Goal: Transaction & Acquisition: Obtain resource

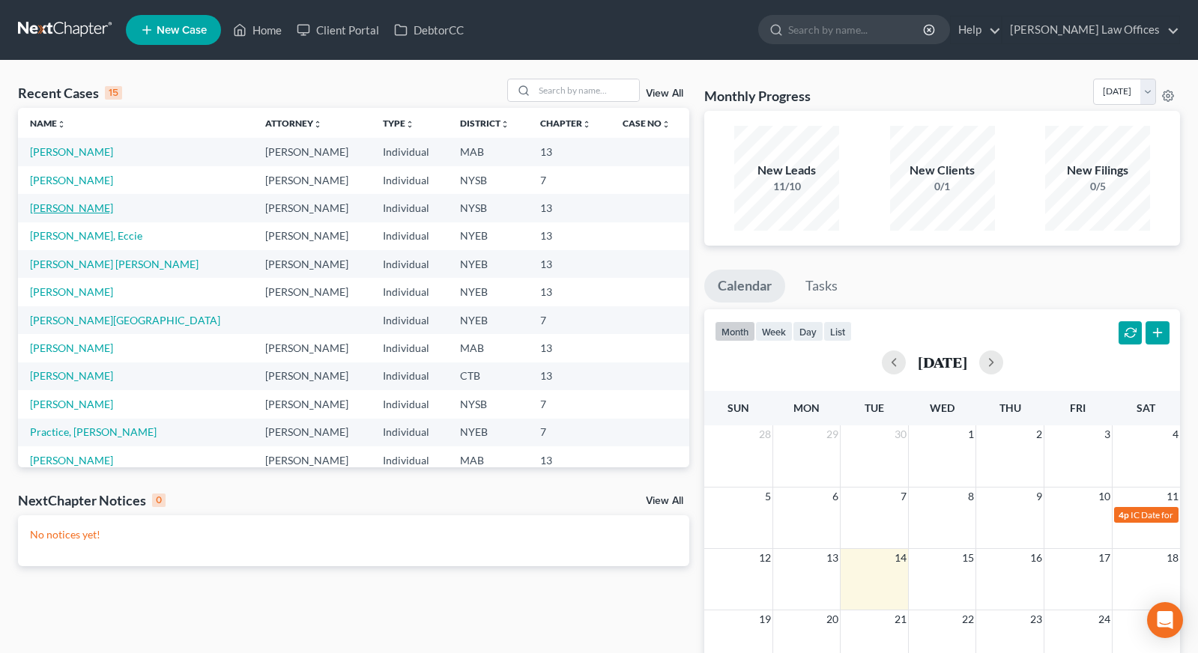
click at [72, 207] on link "[PERSON_NAME]" at bounding box center [71, 207] width 83 height 13
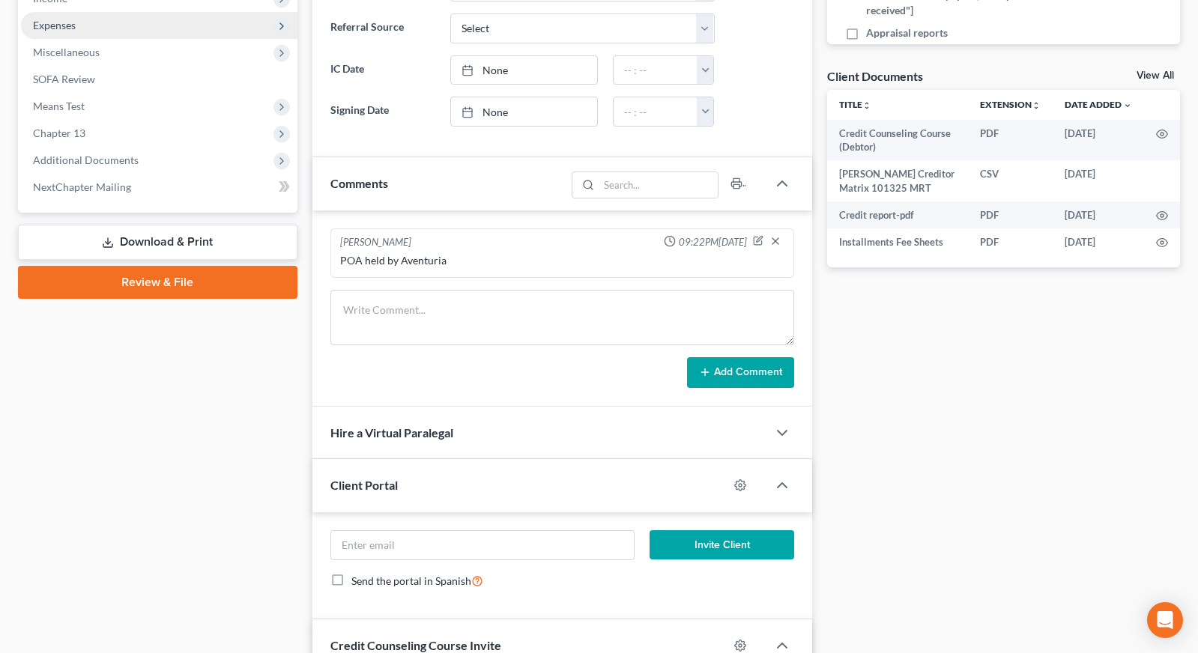
click at [206, 246] on link "Download & Print" at bounding box center [157, 242] width 279 height 35
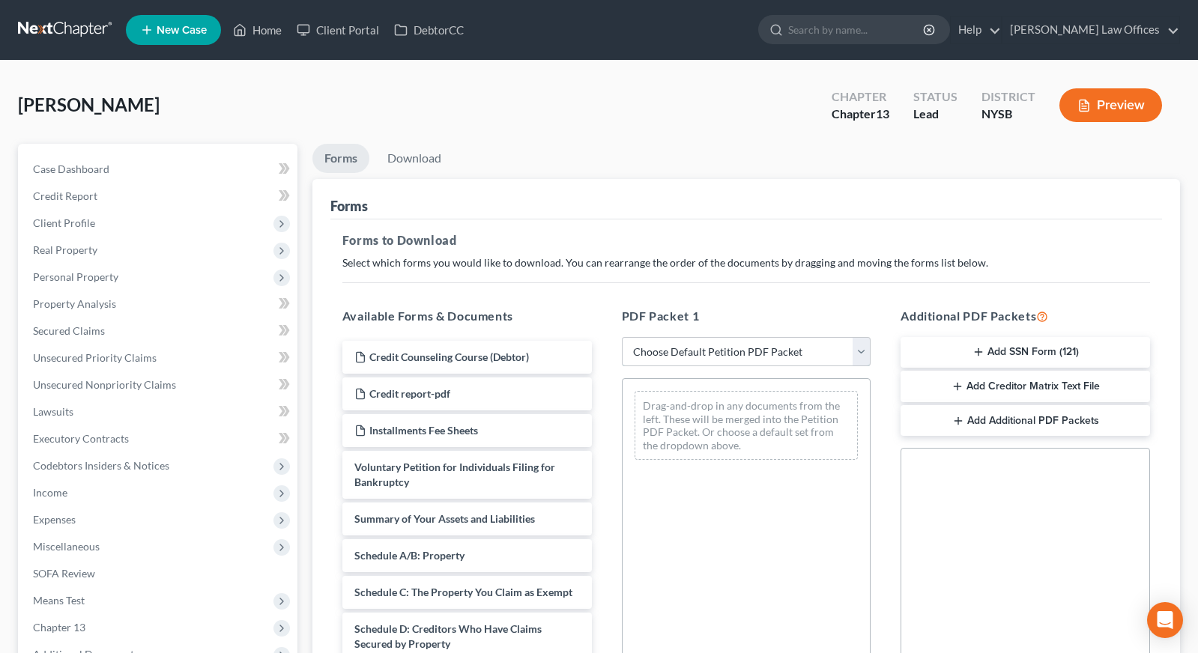
click at [861, 349] on select "Choose Default Petition PDF Packet Complete Bankruptcy Petition (all forms and …" at bounding box center [746, 352] width 249 height 30
select select "1"
click at [622, 337] on select "Choose Default Petition PDF Packet Complete Bankruptcy Petition (all forms and …" at bounding box center [746, 352] width 249 height 30
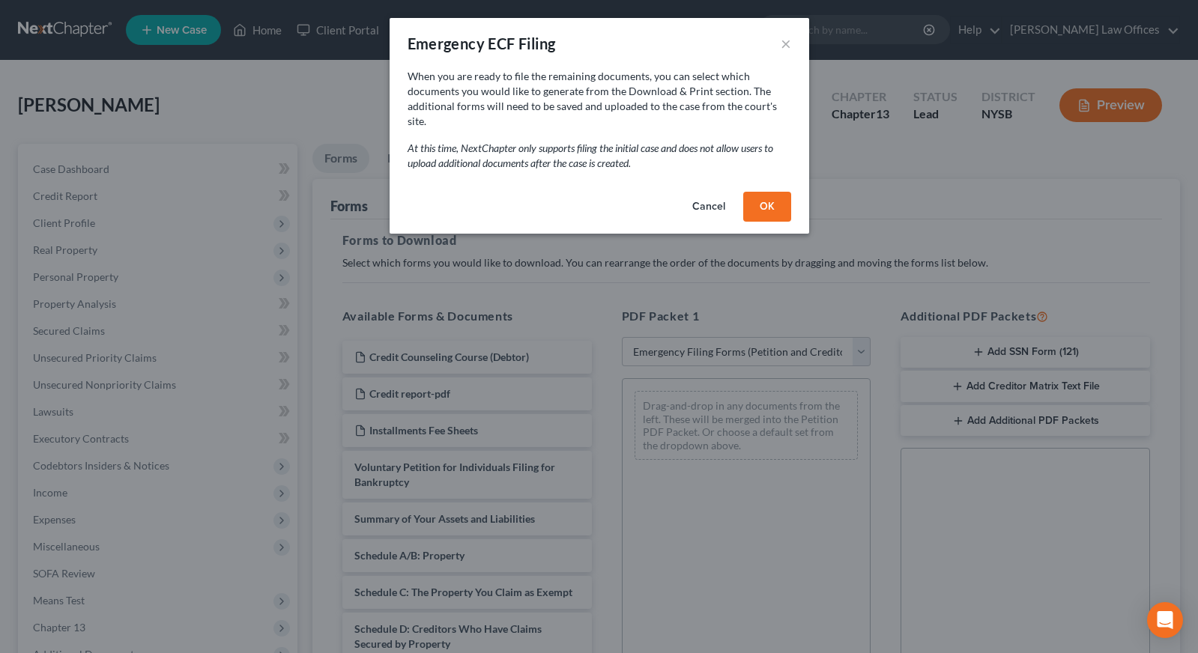
click at [767, 196] on button "OK" at bounding box center [767, 207] width 48 height 30
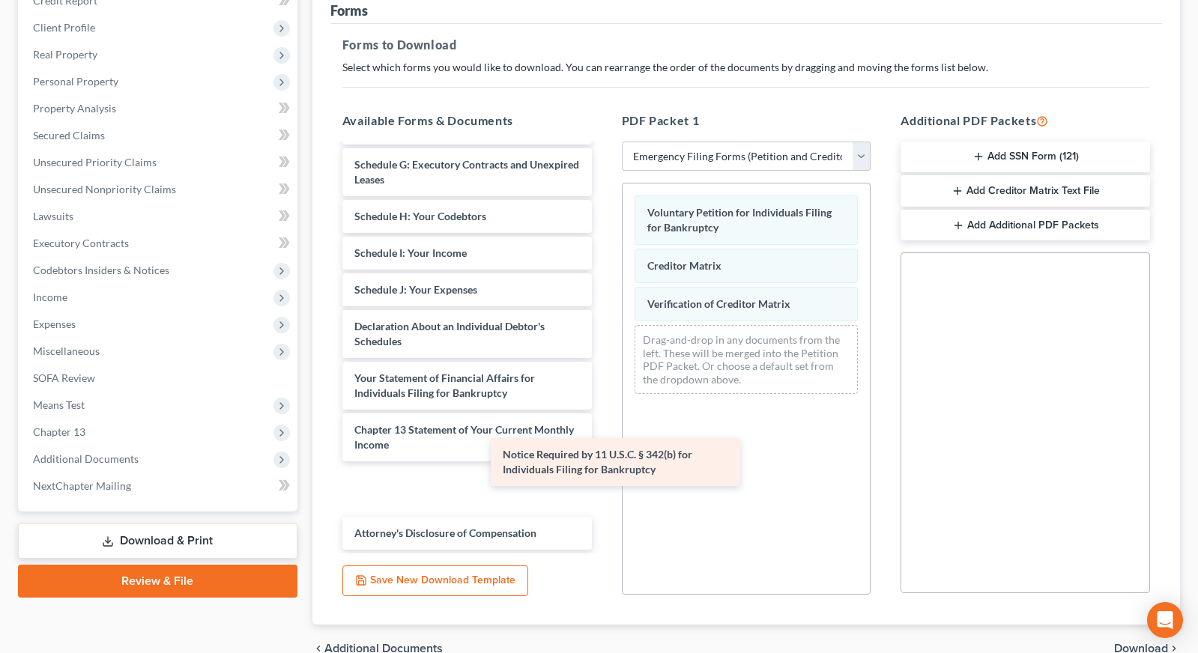
scroll to position [269, 0]
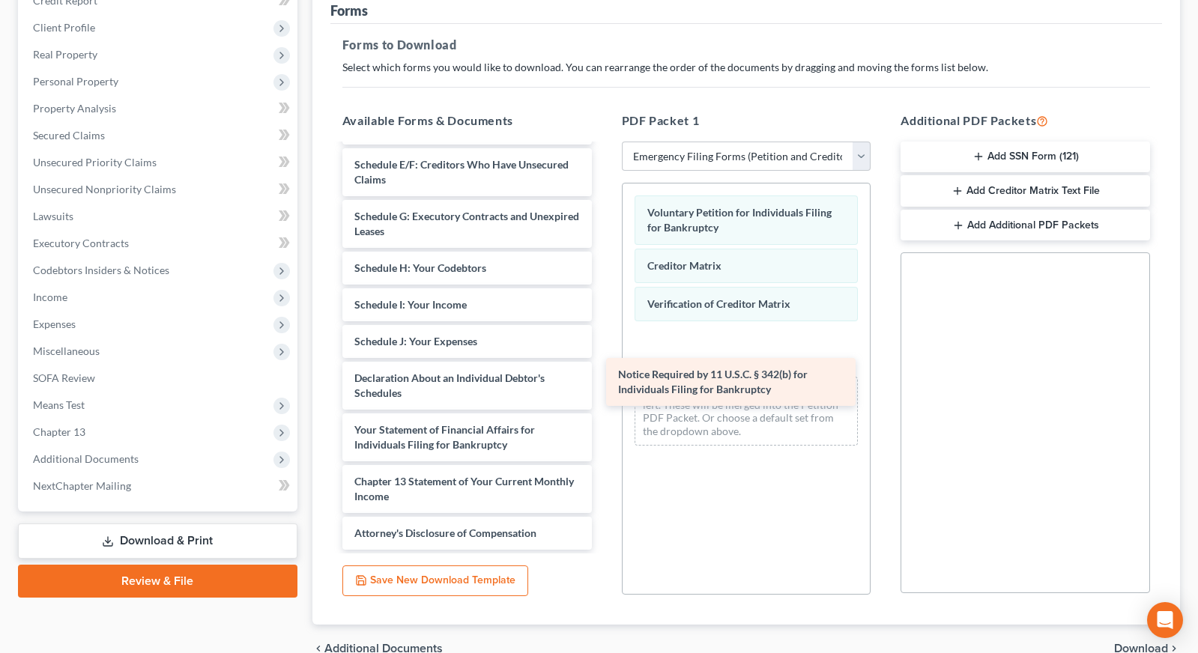
drag, startPoint x: 441, startPoint y: 488, endPoint x: 706, endPoint y: 377, distance: 287.7
click at [604, 377] on div "Notice Required by 11 U.S.C. § 342(b) for Individuals Filing for Bankruptcy Cre…" at bounding box center [466, 212] width 273 height 673
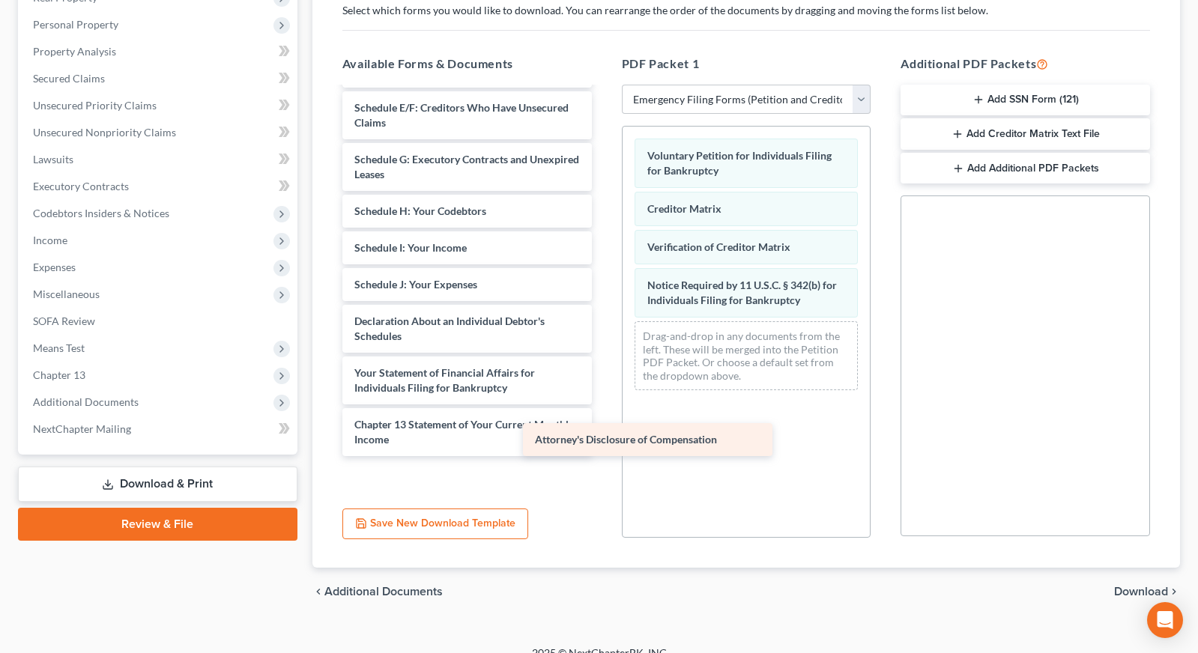
scroll to position [232, 0]
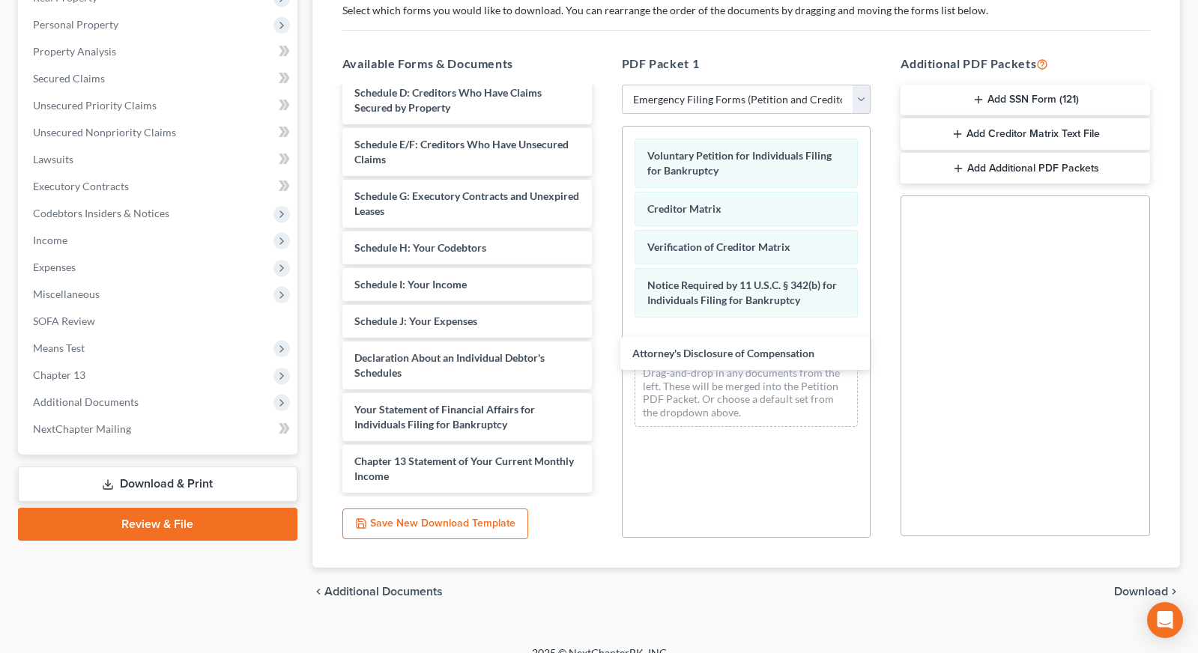
drag, startPoint x: 461, startPoint y: 481, endPoint x: 739, endPoint y: 359, distance: 303.5
click at [604, 359] on div "Attorney's Disclosure of Compensation Credit Counseling Course (Debtor) Credit …" at bounding box center [466, 174] width 273 height 637
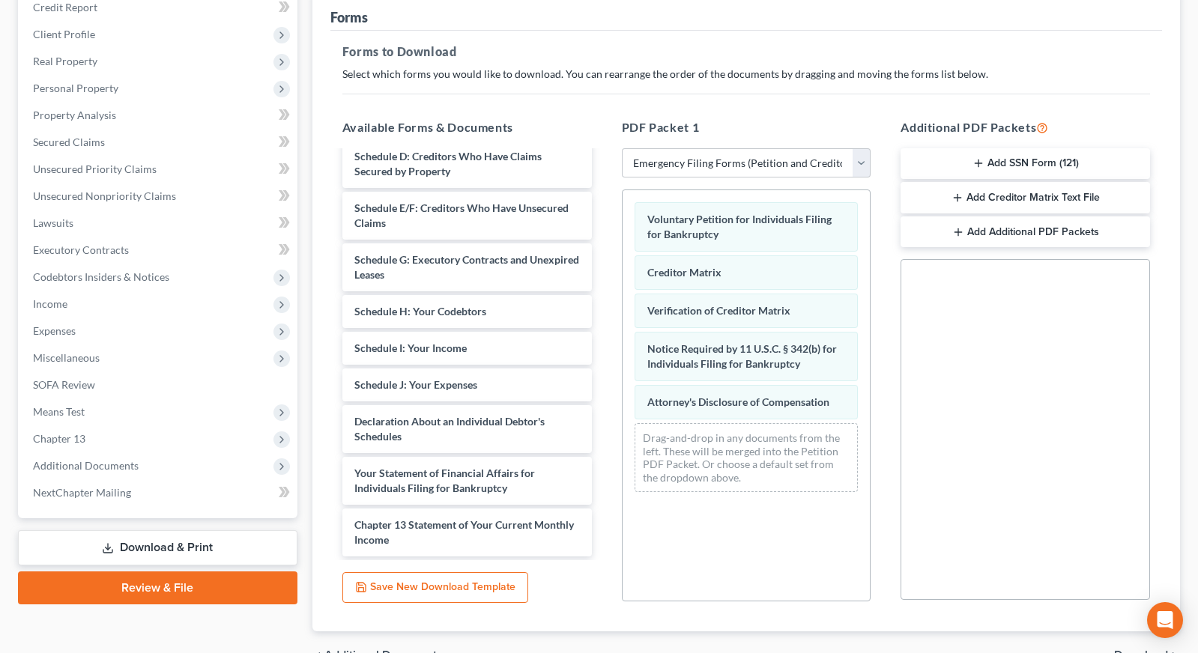
scroll to position [188, 0]
click at [1008, 165] on button "Add SSN Form (121)" at bounding box center [1024, 164] width 249 height 31
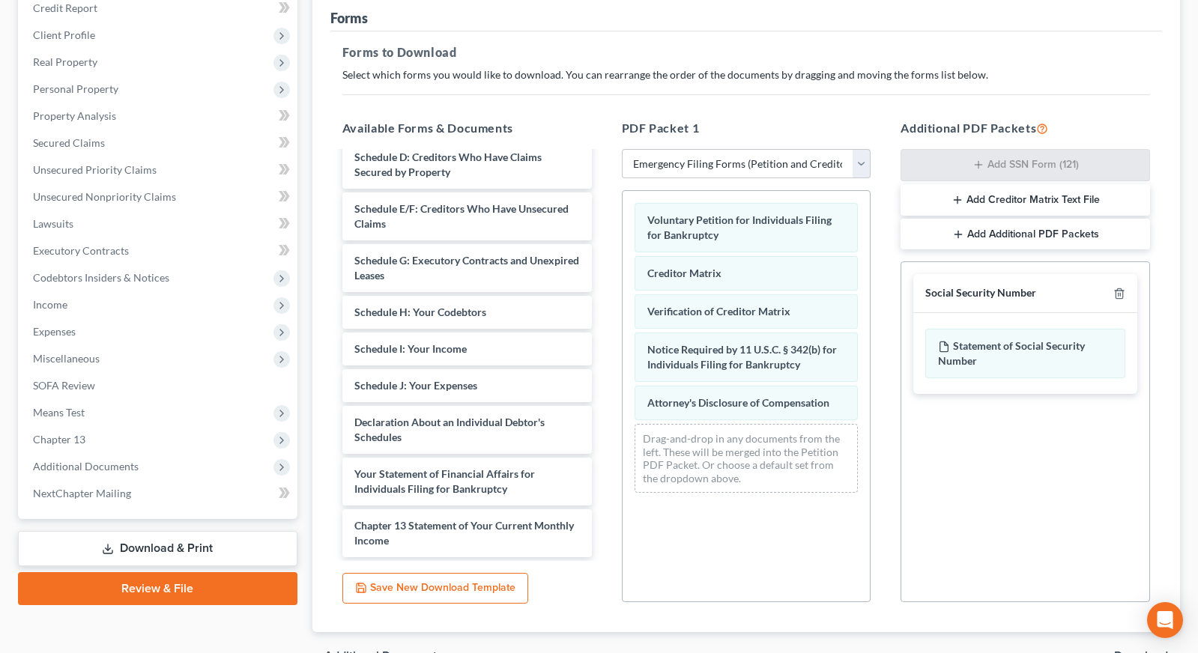
scroll to position [0, 0]
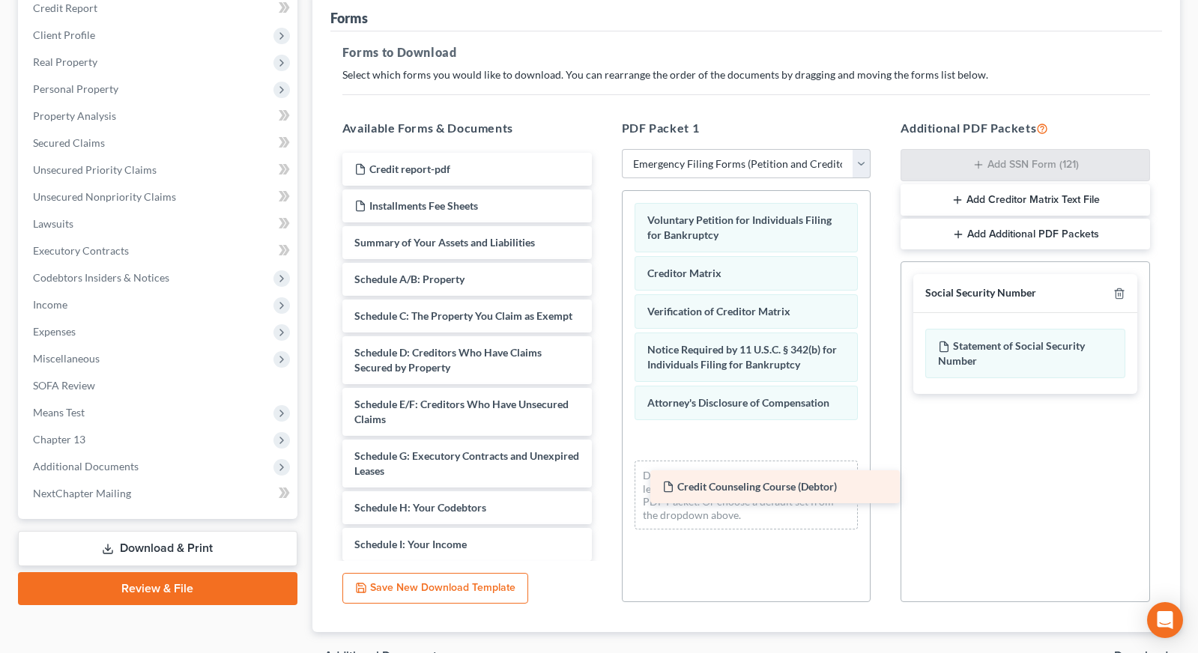
drag, startPoint x: 448, startPoint y: 168, endPoint x: 756, endPoint y: 486, distance: 442.8
click at [604, 486] on div "Credit Counseling Course (Debtor) Credit Counseling Course (Debtor) Credit repo…" at bounding box center [466, 453] width 273 height 600
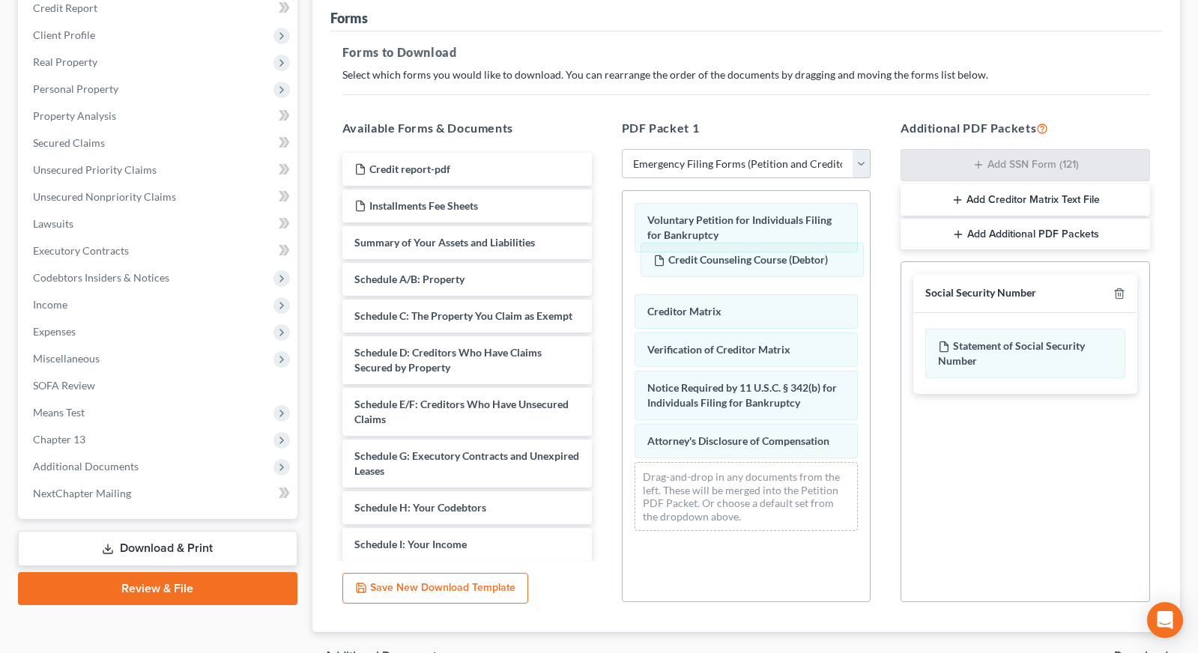
drag, startPoint x: 726, startPoint y: 446, endPoint x: 731, endPoint y: 266, distance: 179.8
click at [731, 265] on div "Credit Counseling Course (Debtor) Voluntary Petition for Individuals Filing for…" at bounding box center [746, 367] width 248 height 352
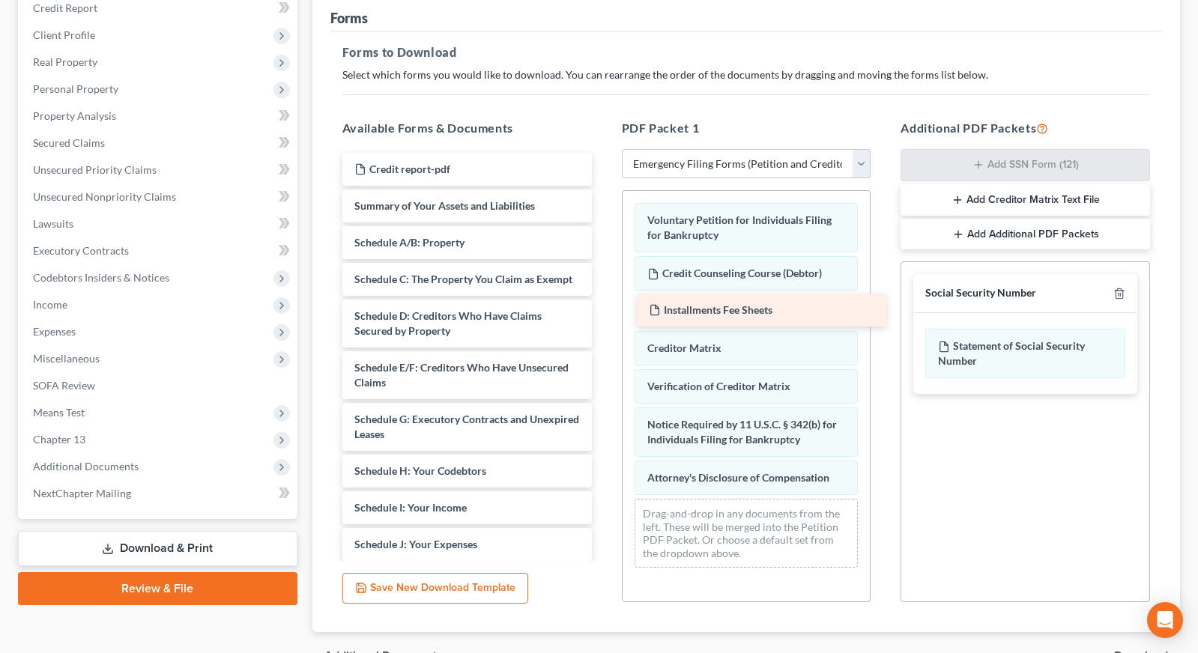
drag, startPoint x: 434, startPoint y: 207, endPoint x: 728, endPoint y: 312, distance: 312.5
click at [604, 312] on div "Installments Fee Sheets Credit report-pdf Installments Fee Sheets Summary of Yo…" at bounding box center [466, 434] width 273 height 563
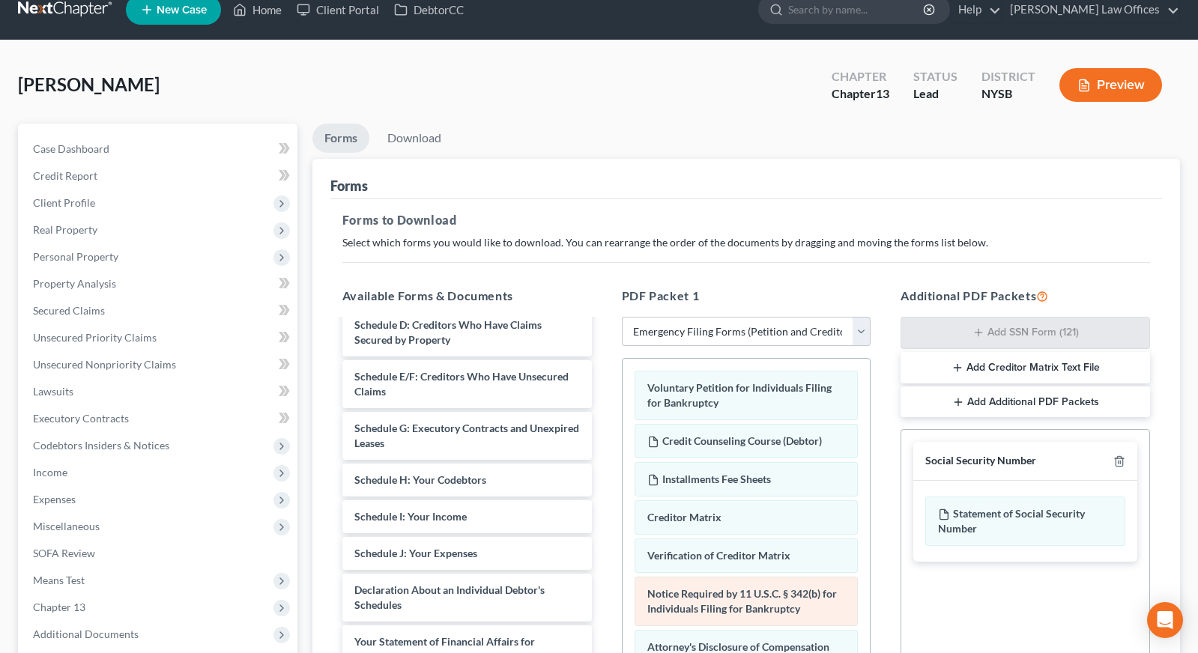
scroll to position [18, 0]
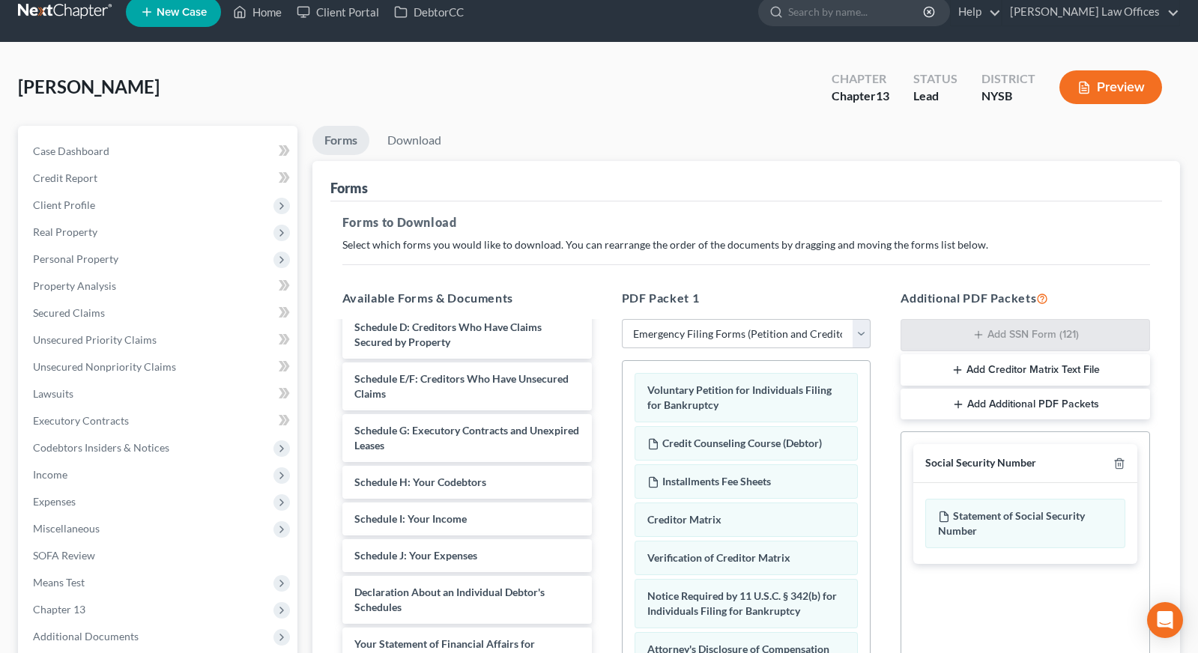
click at [1119, 86] on button "Preview" at bounding box center [1110, 87] width 103 height 34
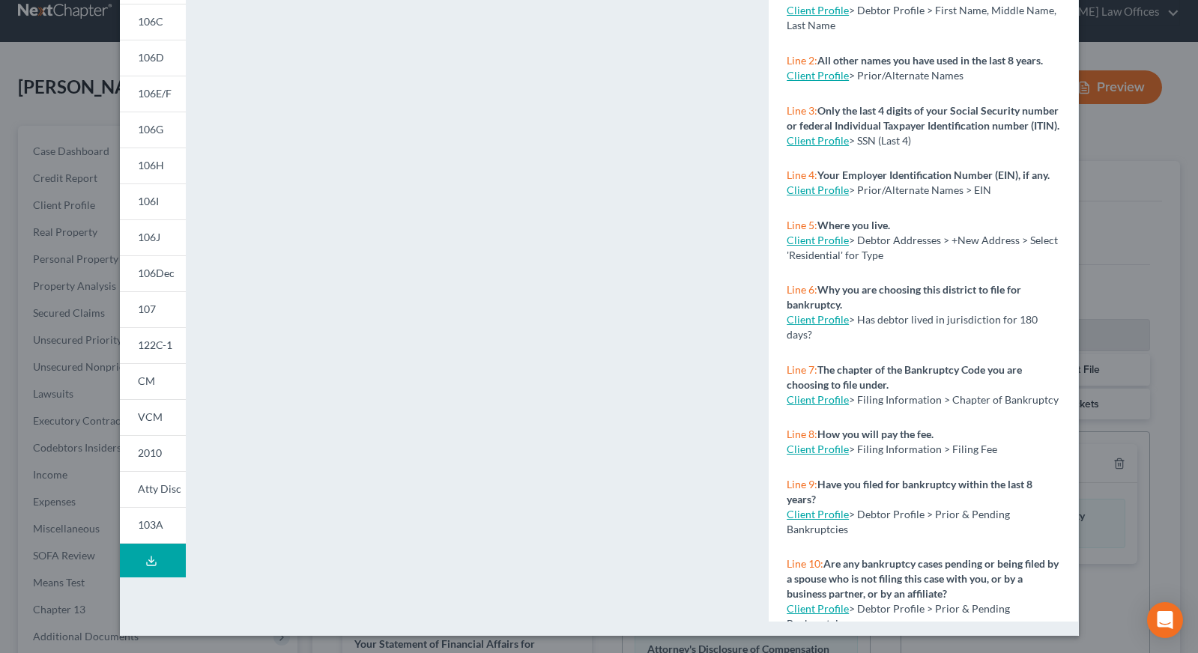
scroll to position [0, 0]
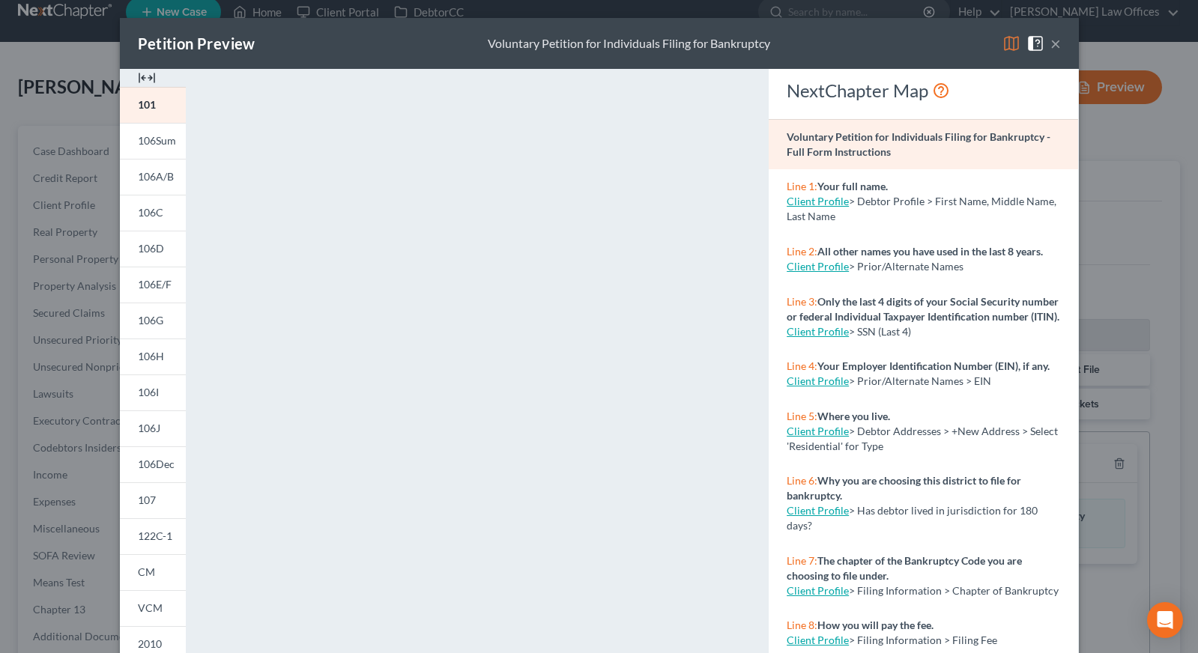
click at [1015, 44] on img at bounding box center [1011, 43] width 18 height 18
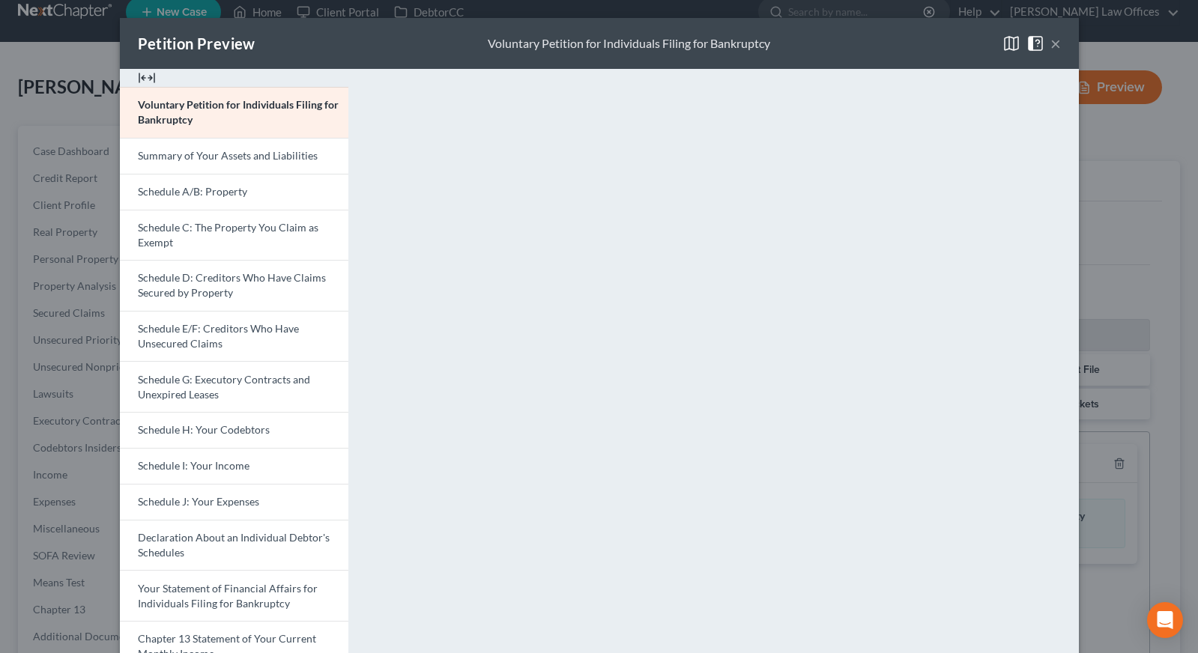
click at [1054, 42] on button "×" at bounding box center [1055, 43] width 10 height 18
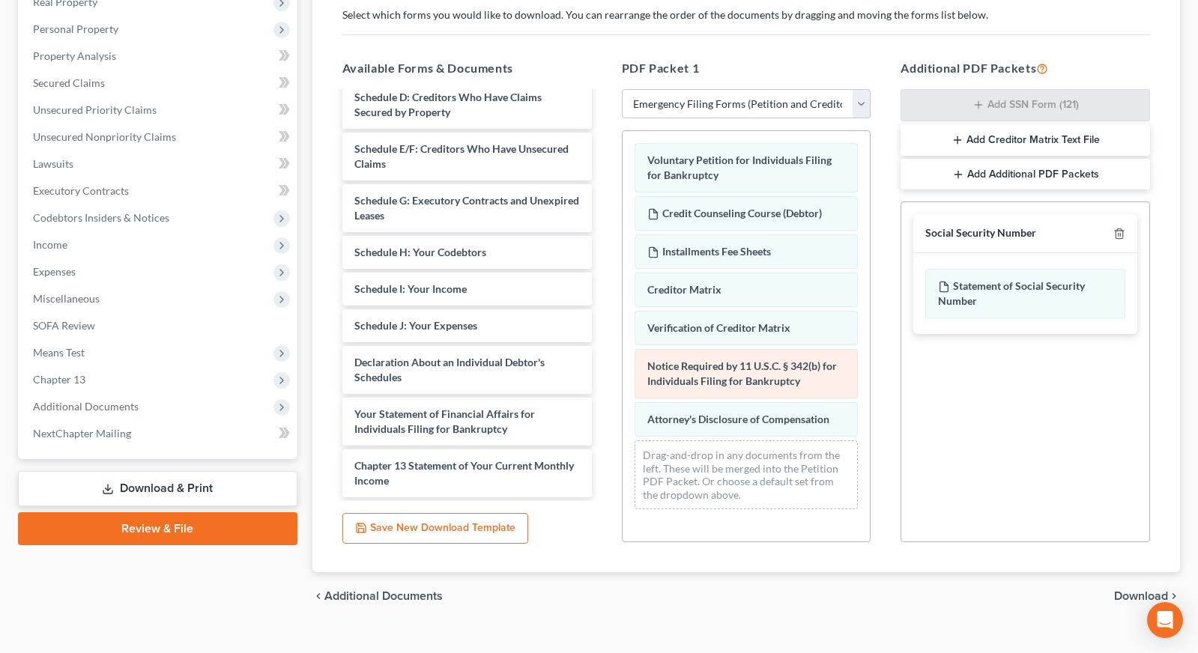
scroll to position [271, 0]
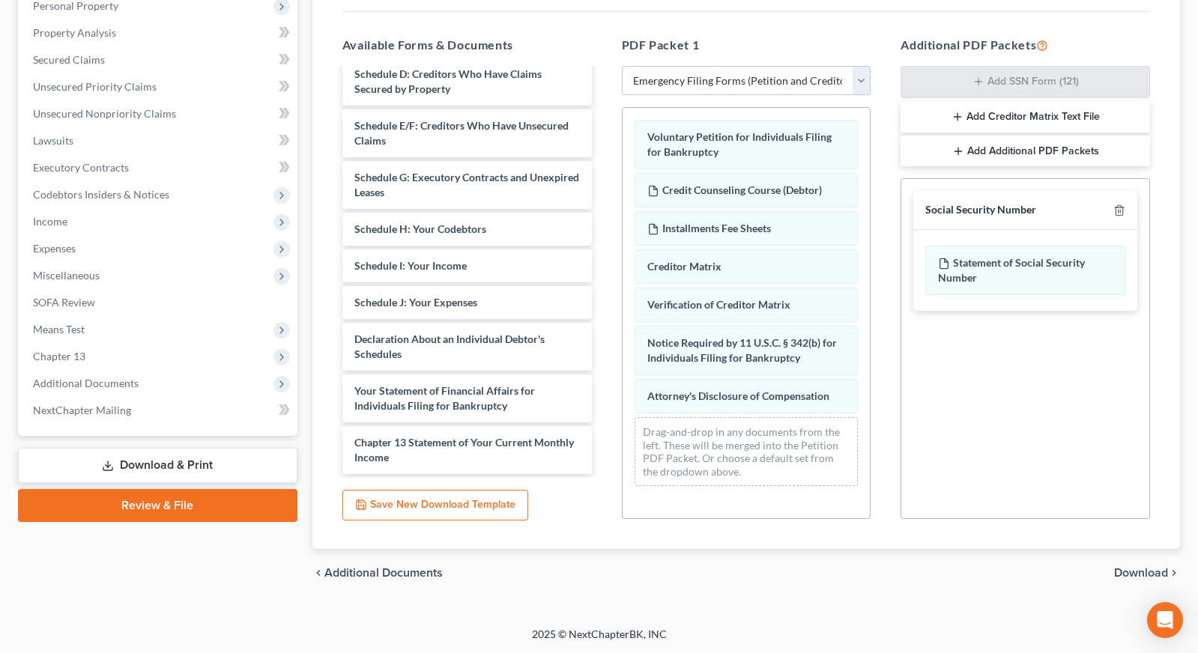
click at [483, 508] on button "Save New Download Template" at bounding box center [435, 505] width 186 height 31
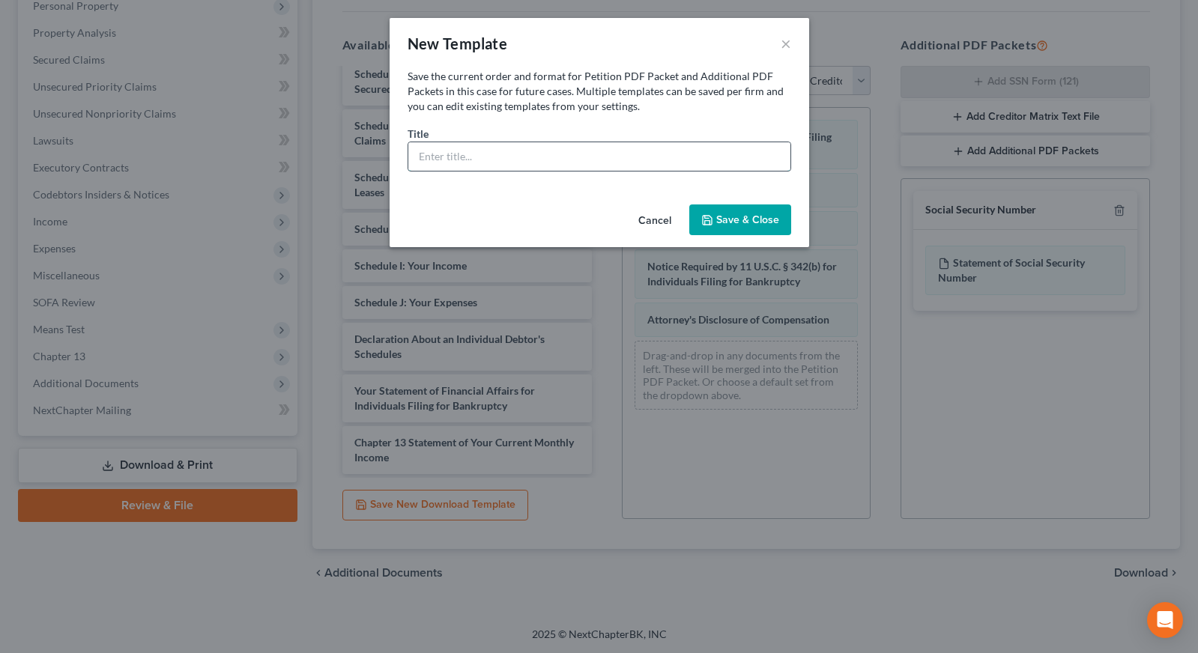
click at [481, 157] on input "text" at bounding box center [599, 156] width 382 height 28
type input "Final Filing Package"
click at [712, 217] on icon "button" at bounding box center [707, 220] width 9 height 9
select select "7"
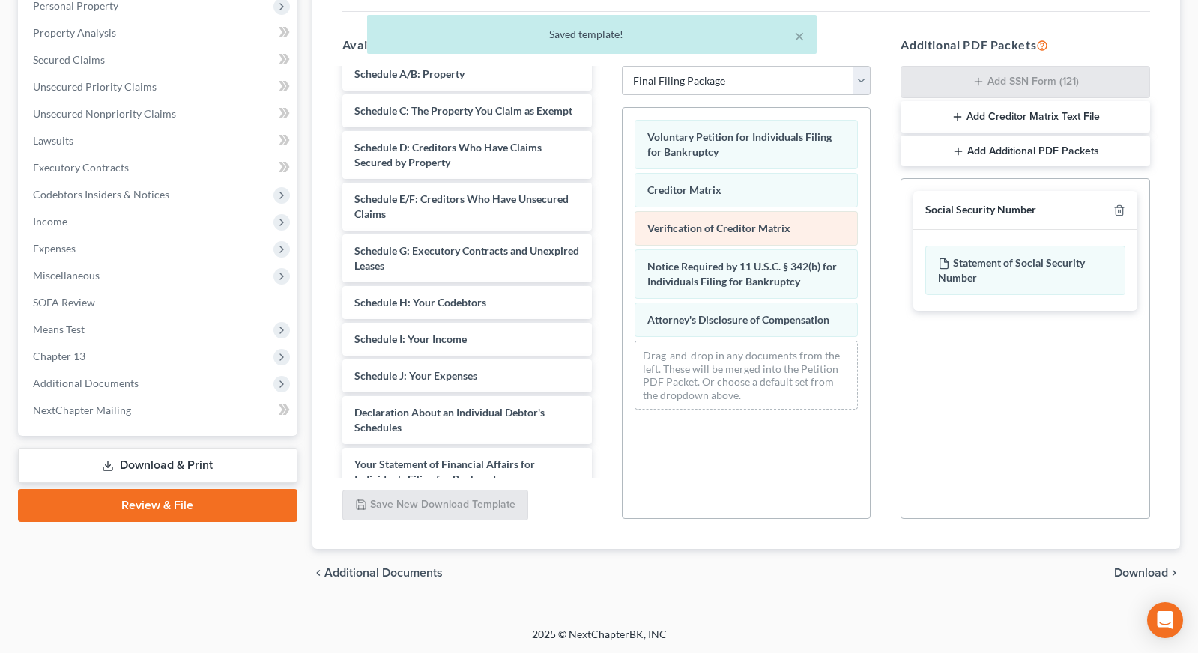
scroll to position [262, 0]
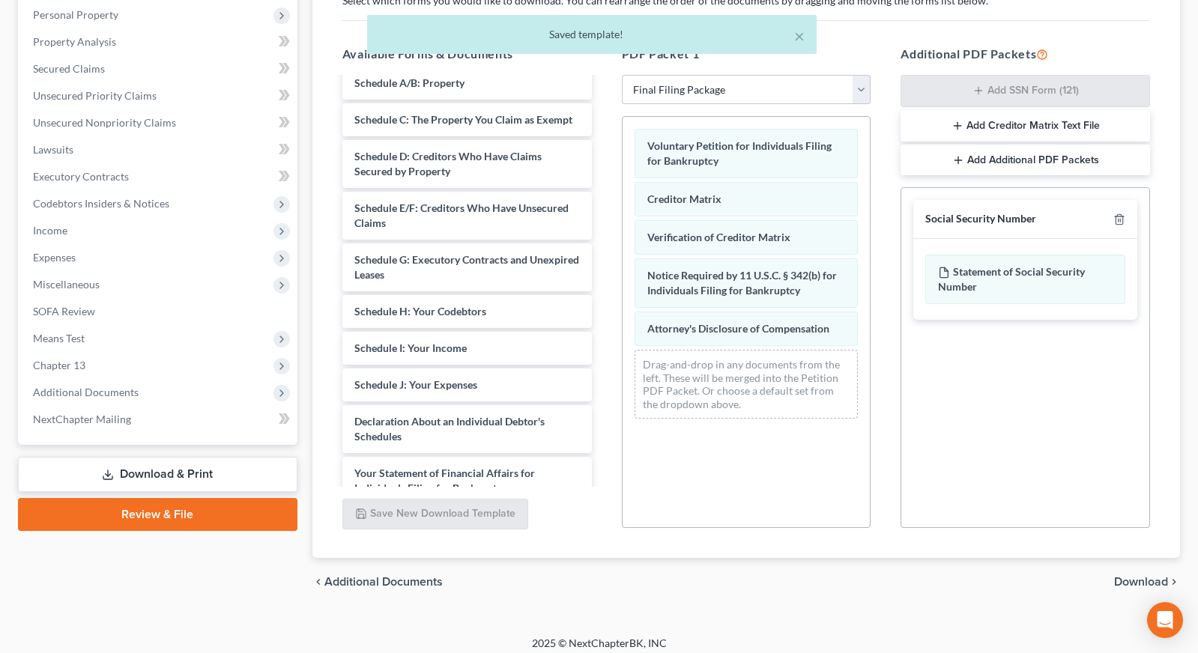
click at [192, 464] on link "Download & Print" at bounding box center [157, 474] width 279 height 35
click at [194, 475] on link "Download & Print" at bounding box center [157, 474] width 279 height 35
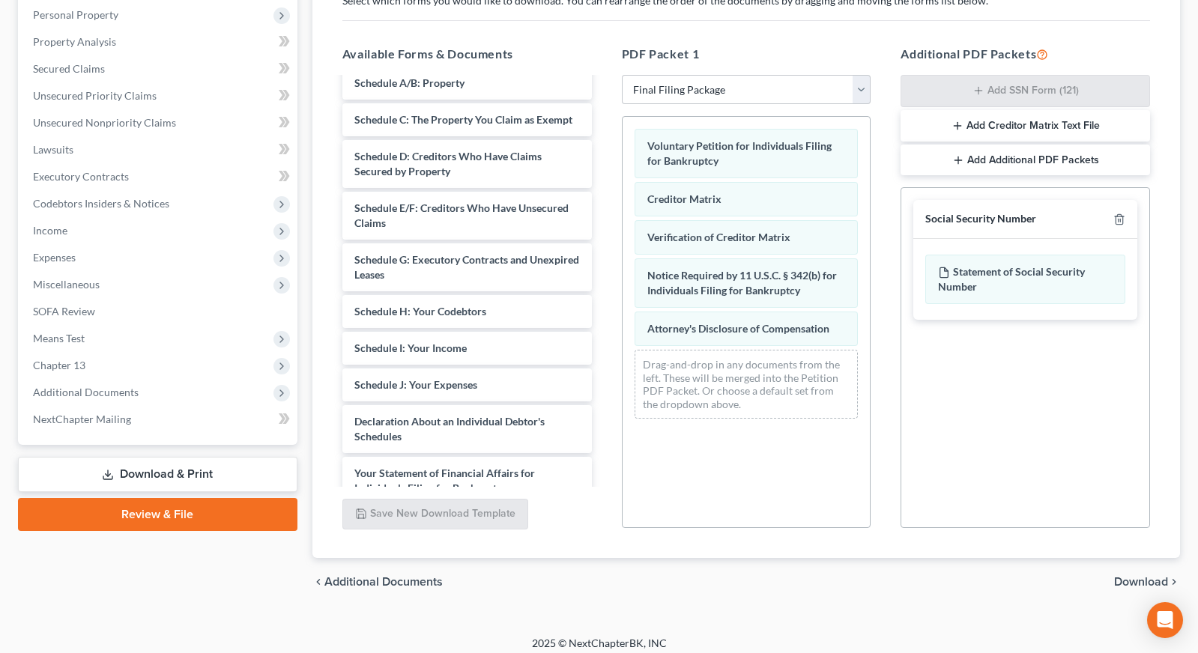
click at [195, 470] on link "Download & Print" at bounding box center [157, 474] width 279 height 35
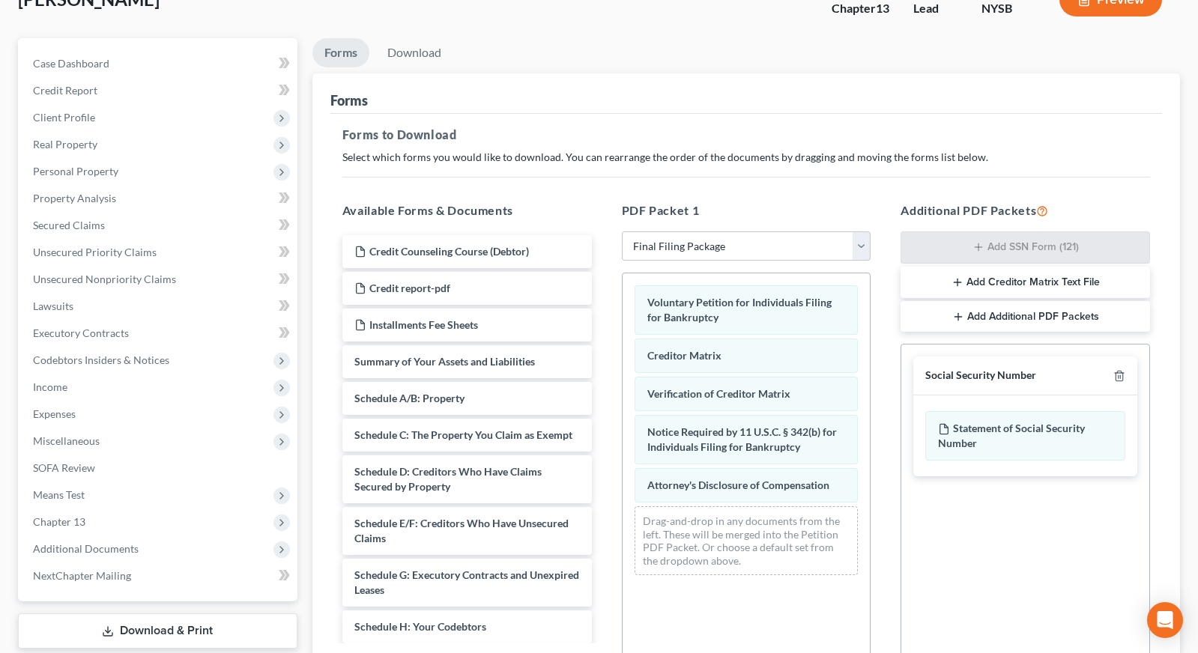
scroll to position [0, 0]
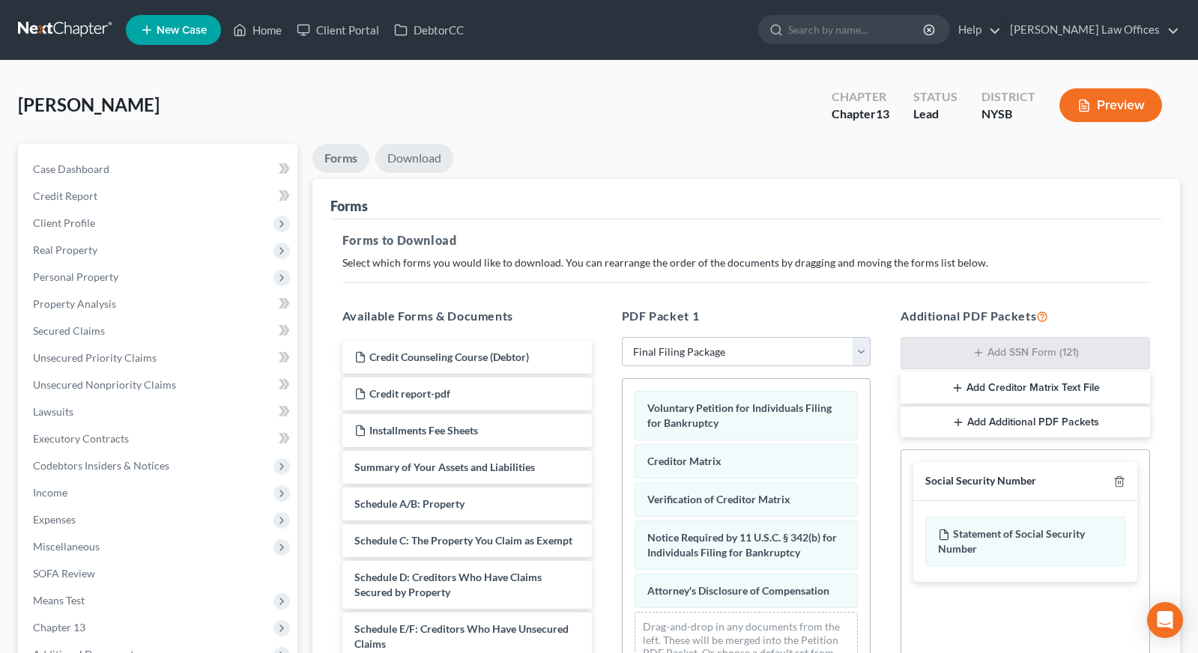
click at [417, 162] on link "Download" at bounding box center [414, 158] width 78 height 29
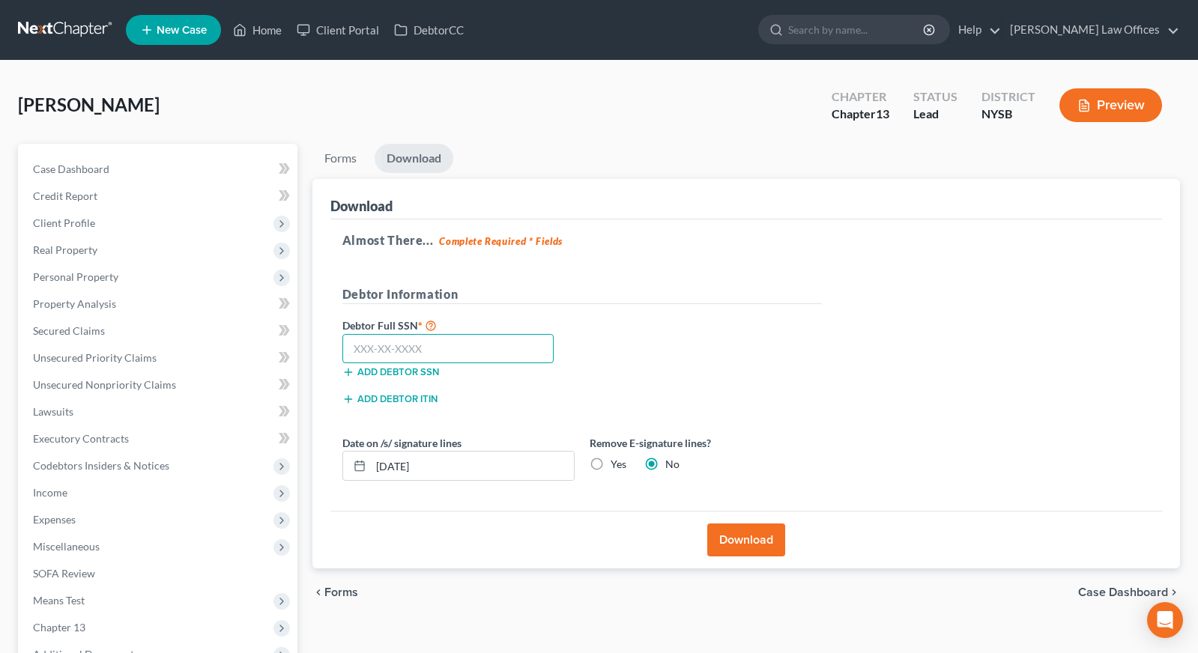
click at [410, 350] on input "text" at bounding box center [448, 349] width 212 height 30
paste input "590-30-8205"
type input "590-30-8205"
click at [745, 538] on button "Download" at bounding box center [746, 540] width 78 height 33
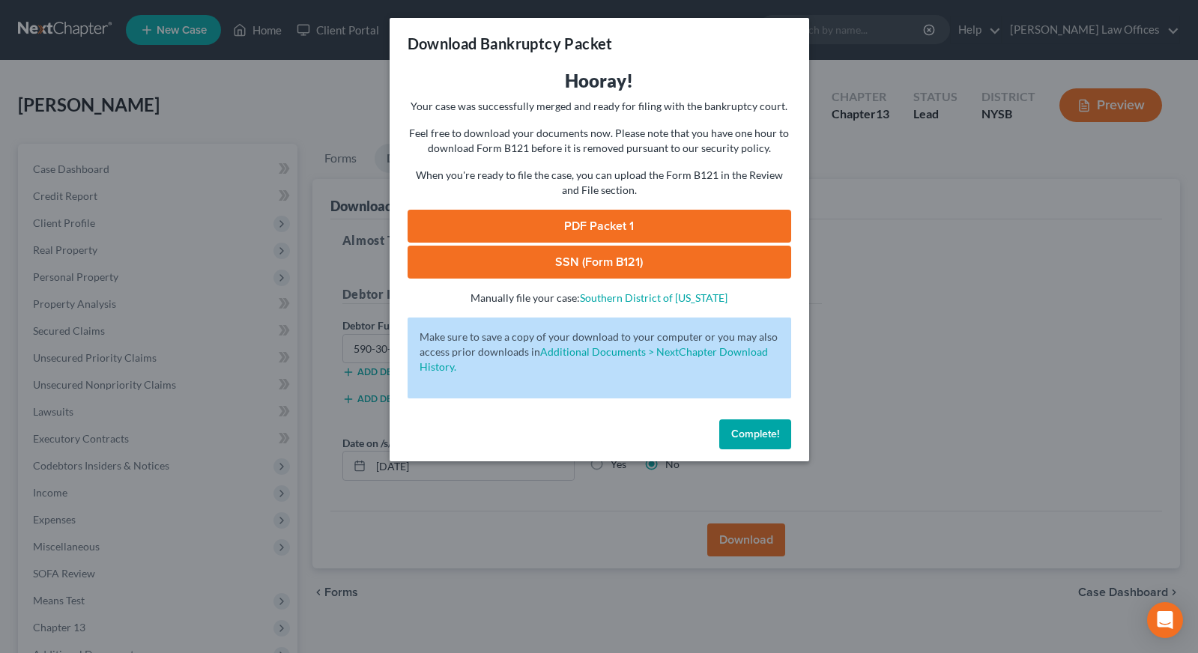
click at [610, 225] on link "PDF Packet 1" at bounding box center [598, 226] width 383 height 33
click at [574, 261] on link "SSN (Form B121)" at bounding box center [598, 262] width 383 height 33
click at [765, 437] on span "Complete!" at bounding box center [755, 434] width 48 height 13
